Goal: Task Accomplishment & Management: Use online tool/utility

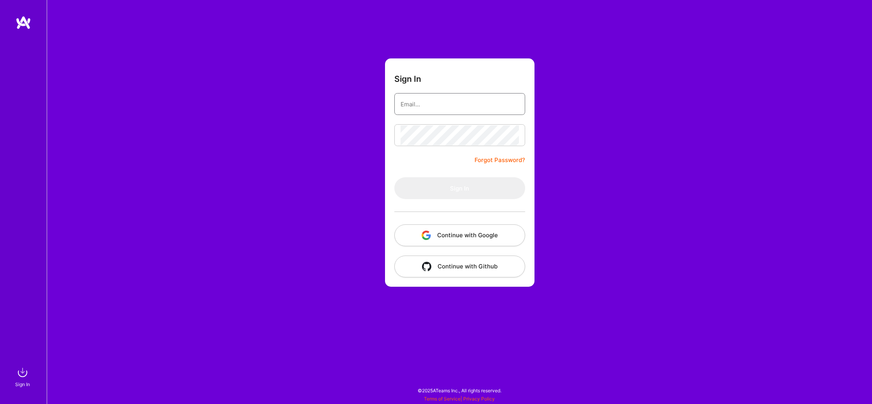
click at [488, 104] on input "email" at bounding box center [460, 104] width 118 height 20
type input "ben@kaizen.software"
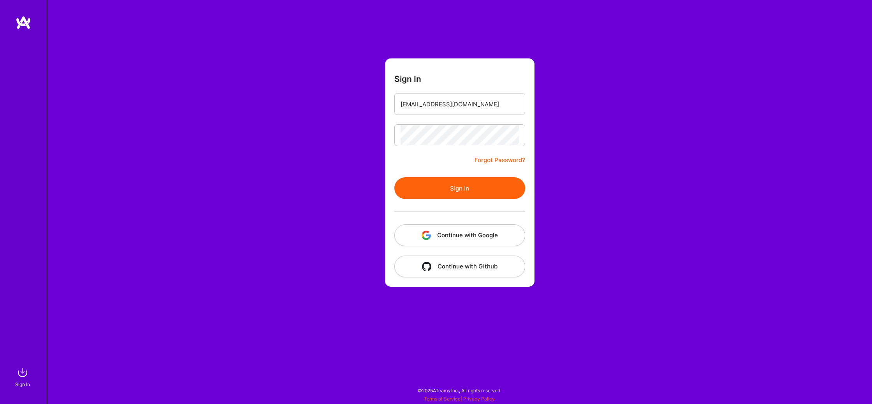
click at [463, 196] on button "Sign In" at bounding box center [459, 188] width 131 height 22
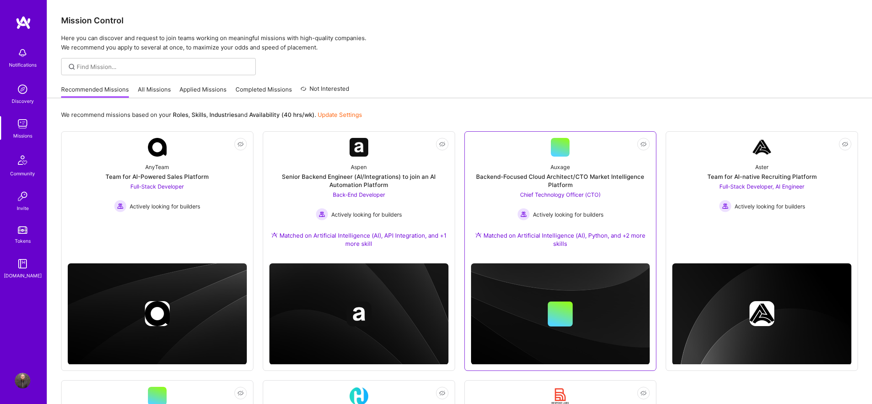
click at [556, 176] on div "Backend-Focused Cloud Architect/CTO Market Intelligence Platform" at bounding box center [560, 180] width 179 height 16
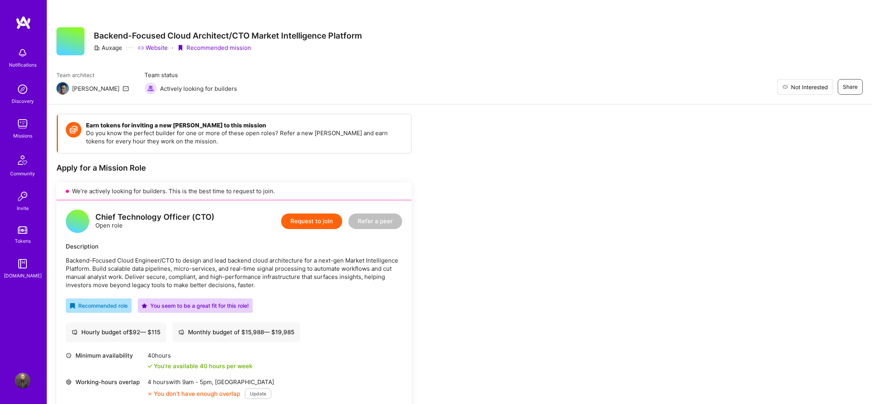
click at [823, 86] on span "Not Interested" at bounding box center [809, 87] width 37 height 8
click at [24, 125] on img at bounding box center [23, 124] width 16 height 16
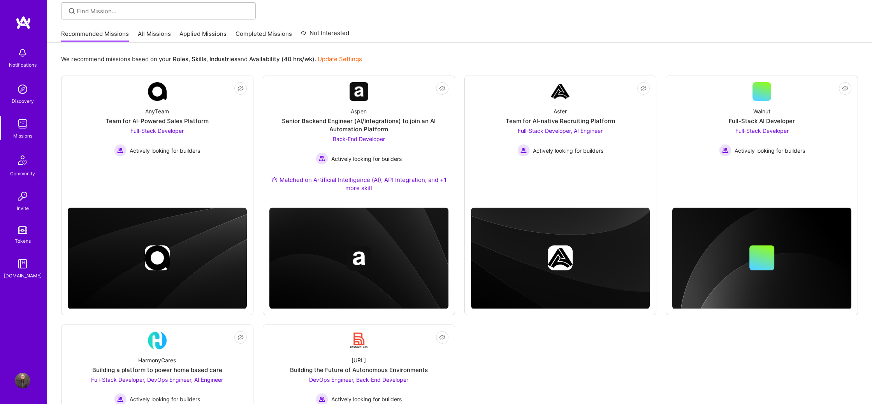
scroll to position [55, 0]
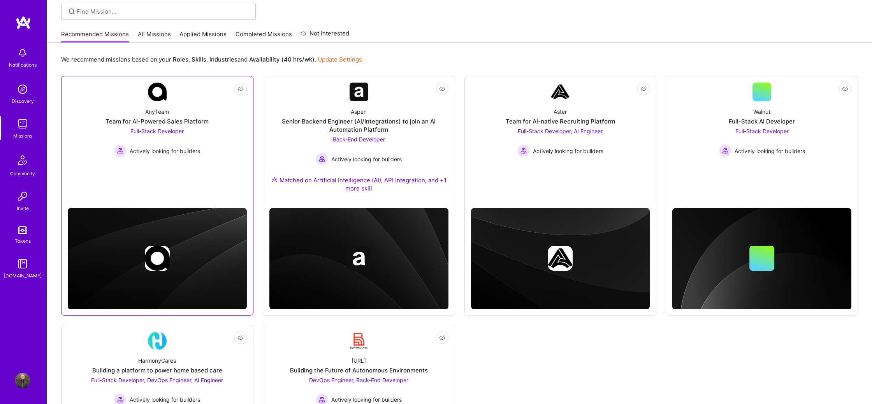
click at [214, 165] on link "Not Interested AnyTeam Team for AI-Powered Sales Platform Full-Stack Developer …" at bounding box center [157, 138] width 179 height 110
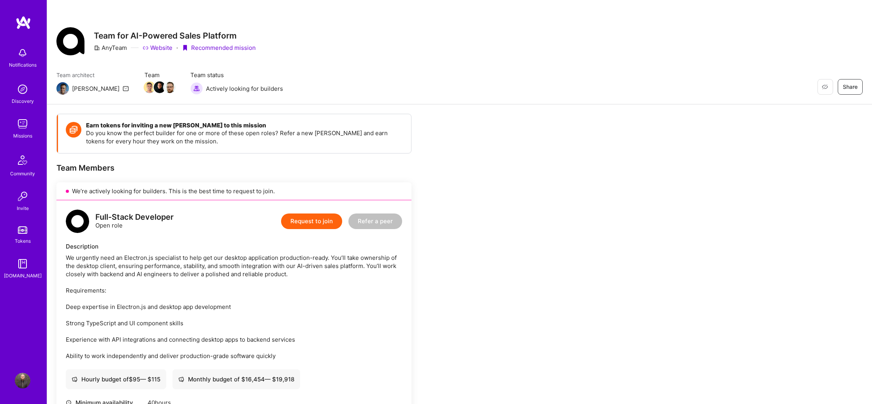
click at [827, 85] on span "Not Interested" at bounding box center [809, 87] width 37 height 8
click at [24, 124] on img at bounding box center [23, 124] width 16 height 16
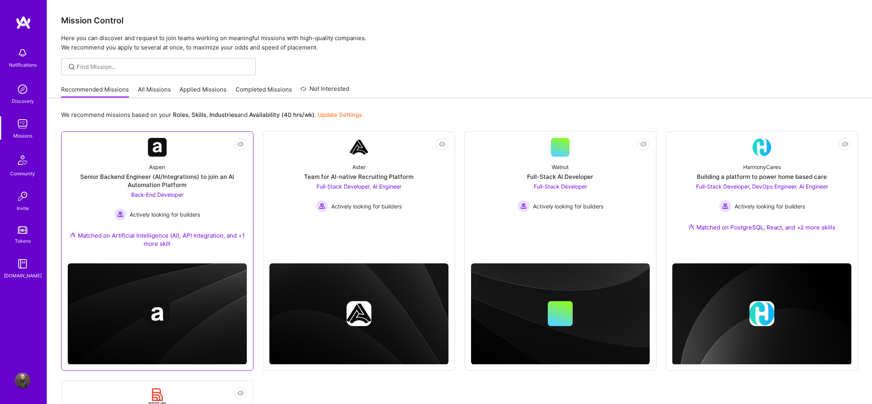
click at [218, 197] on div "Aspen Senior Backend Engineer (AI/Integrations) to join an AI Automation Platfo…" at bounding box center [157, 206] width 179 height 100
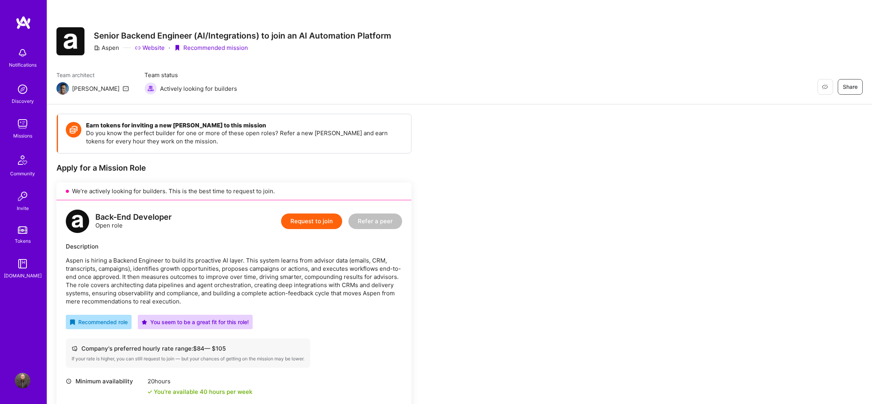
click at [673, 124] on div "Earn tokens for inviting a new A.Teamer to this mission Do you know the perfect…" at bounding box center [459, 399] width 825 height 590
click at [827, 87] on span "Not Interested" at bounding box center [809, 87] width 37 height 8
click at [20, 125] on img at bounding box center [23, 124] width 16 height 16
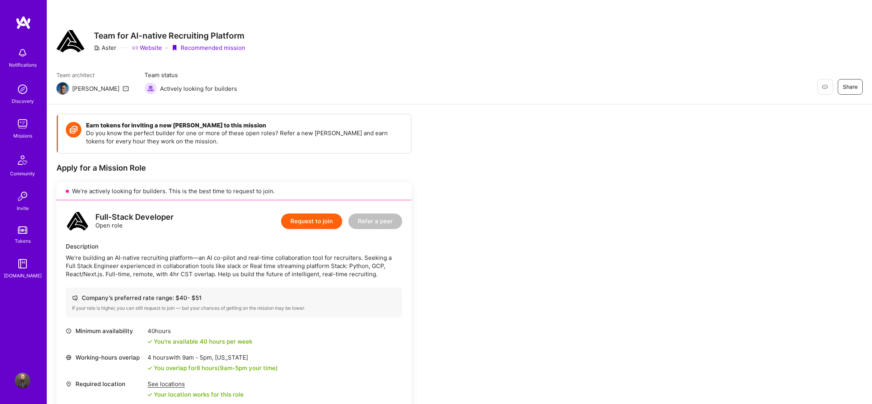
drag, startPoint x: 690, startPoint y: 56, endPoint x: 773, endPoint y: 99, distance: 93.7
click at [690, 55] on div "Restore Not Interested Share Team for AI-native Recruiting Platform Aster Websi…" at bounding box center [459, 52] width 825 height 104
click at [825, 88] on span "Not Interested" at bounding box center [809, 87] width 37 height 8
click at [21, 124] on img at bounding box center [23, 124] width 16 height 16
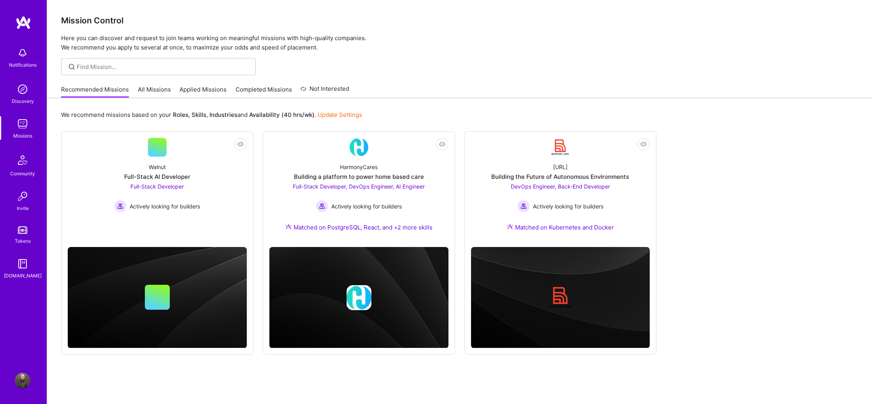
click at [452, 52] on div "Mission Control Here you can discover and request to join teams working on mean…" at bounding box center [459, 210] width 825 height 421
click at [26, 157] on img at bounding box center [22, 160] width 19 height 19
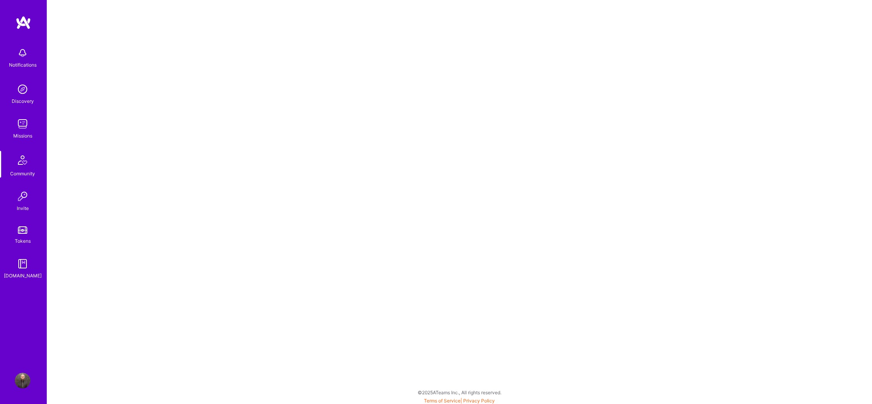
click at [25, 92] on img at bounding box center [23, 89] width 16 height 16
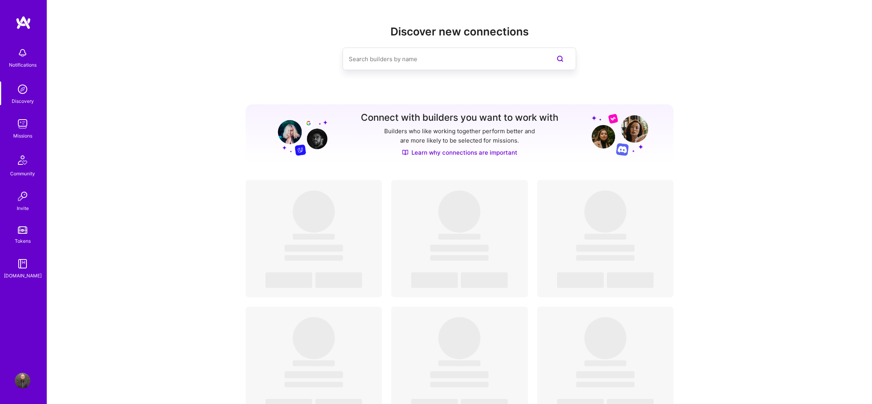
click at [239, 45] on div "Discover new connections Connect with builders you want to work with Builders w…" at bounding box center [459, 324] width 825 height 649
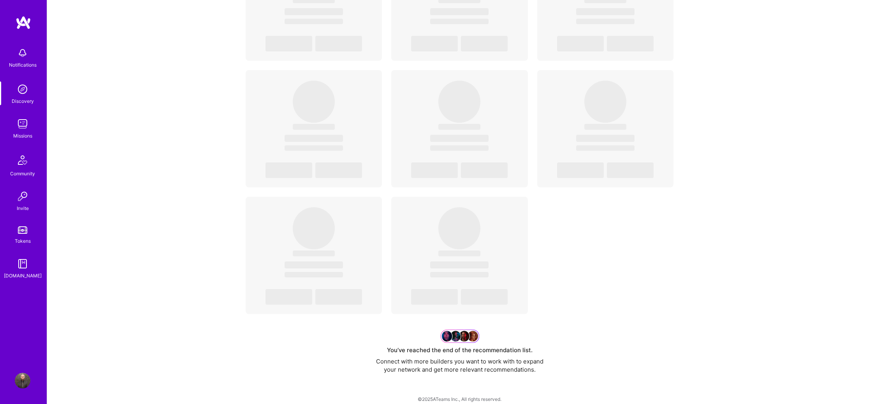
scroll to position [3609, 0]
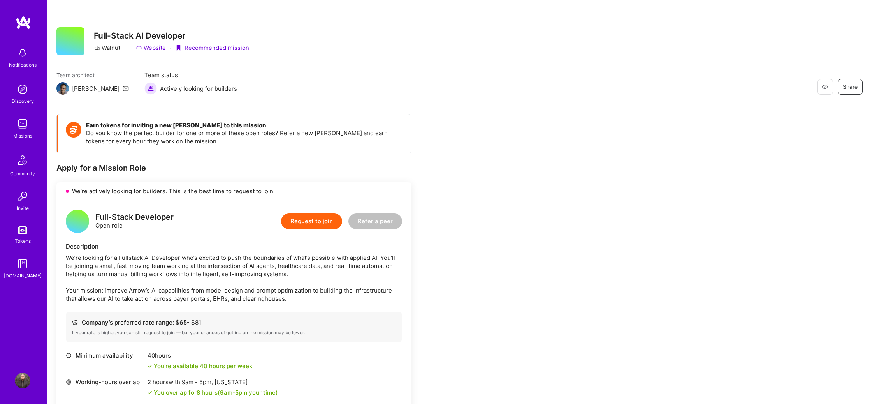
click at [825, 89] on span "Not Interested" at bounding box center [809, 87] width 37 height 8
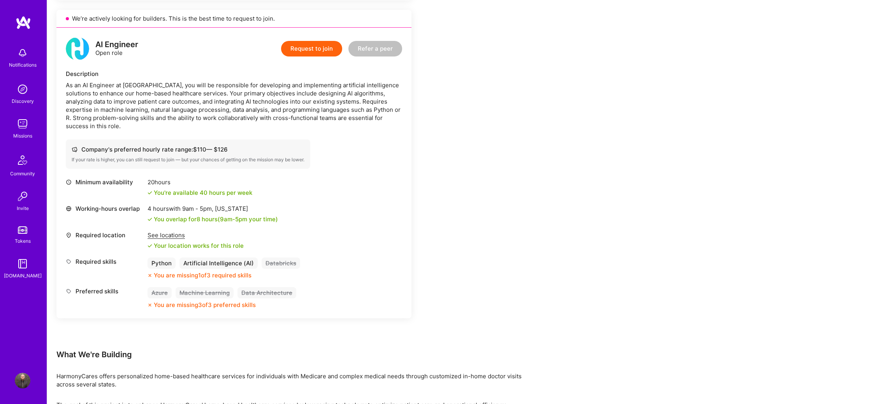
scroll to position [908, 0]
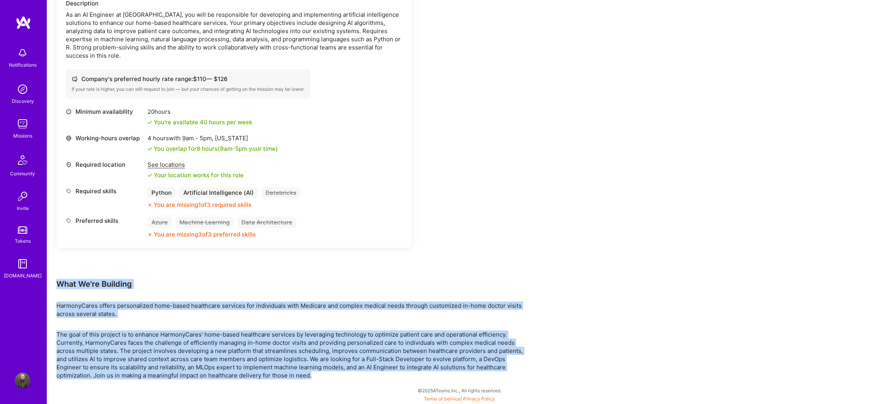
drag, startPoint x: 320, startPoint y: 376, endPoint x: 56, endPoint y: 279, distance: 280.7
copy div "What We're Building HarmonyCares offers personalized home-based healthcare serv…"
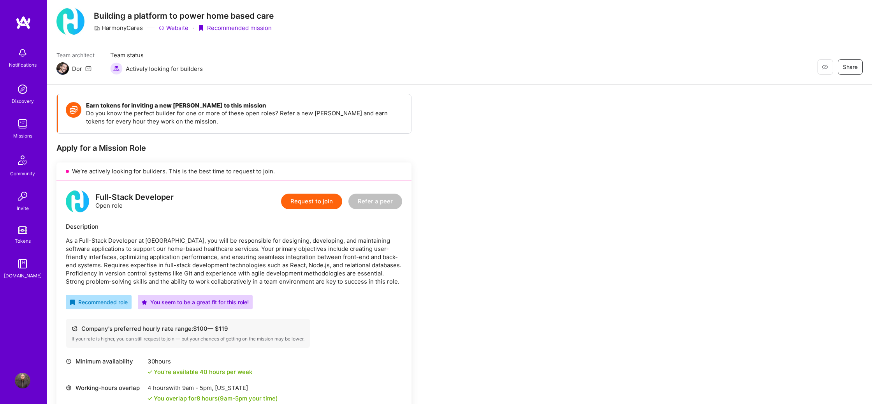
scroll to position [0, 0]
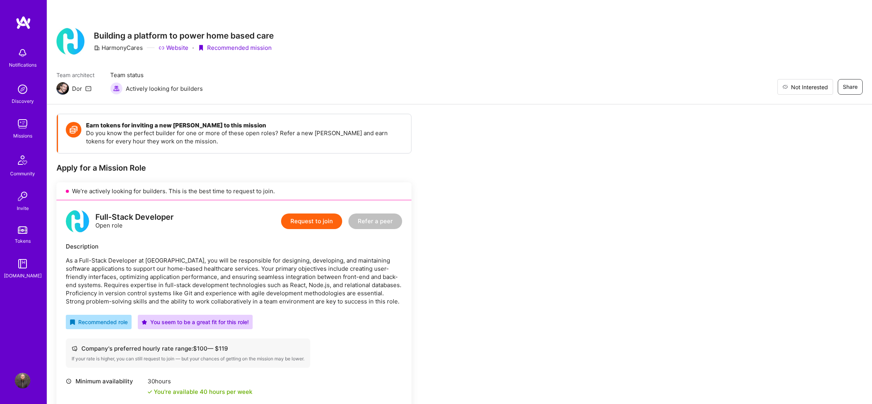
click at [823, 89] on span "Not Interested" at bounding box center [809, 87] width 37 height 8
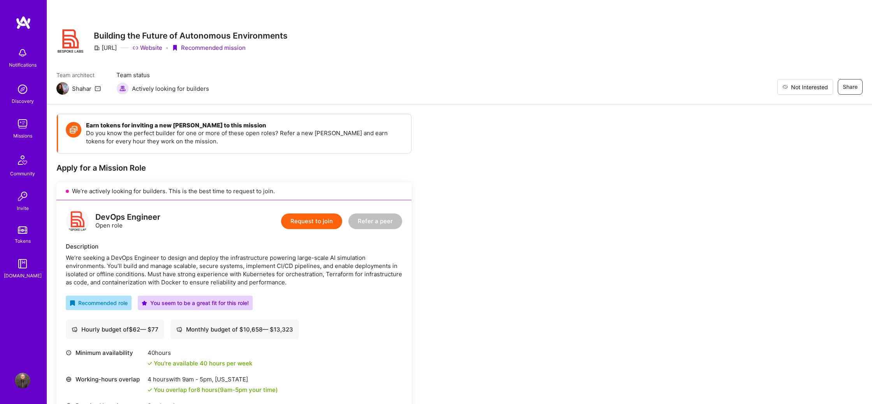
click at [825, 83] on span "Not Interested" at bounding box center [809, 87] width 37 height 8
